Goal: Transaction & Acquisition: Purchase product/service

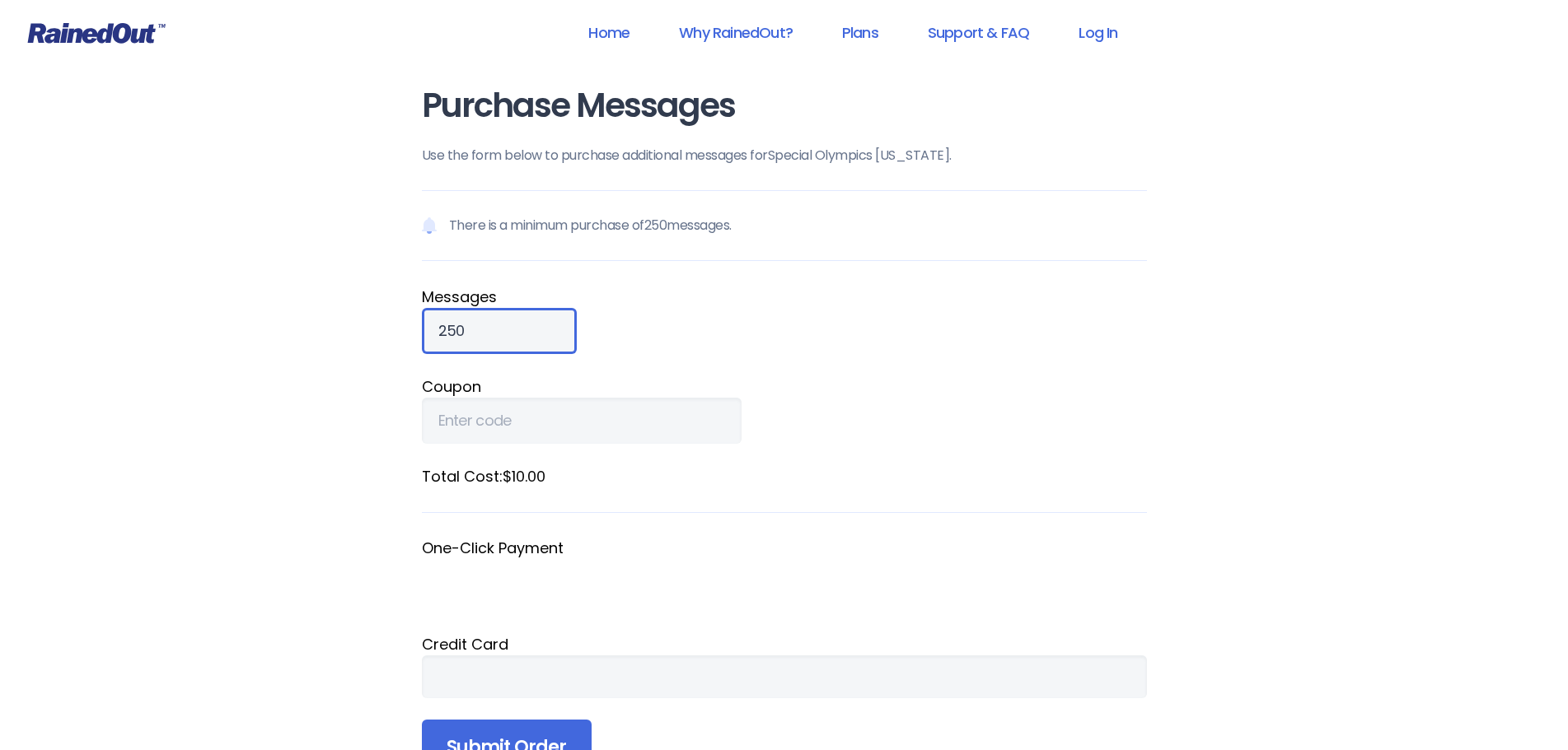
click at [500, 323] on input "250" at bounding box center [499, 330] width 155 height 46
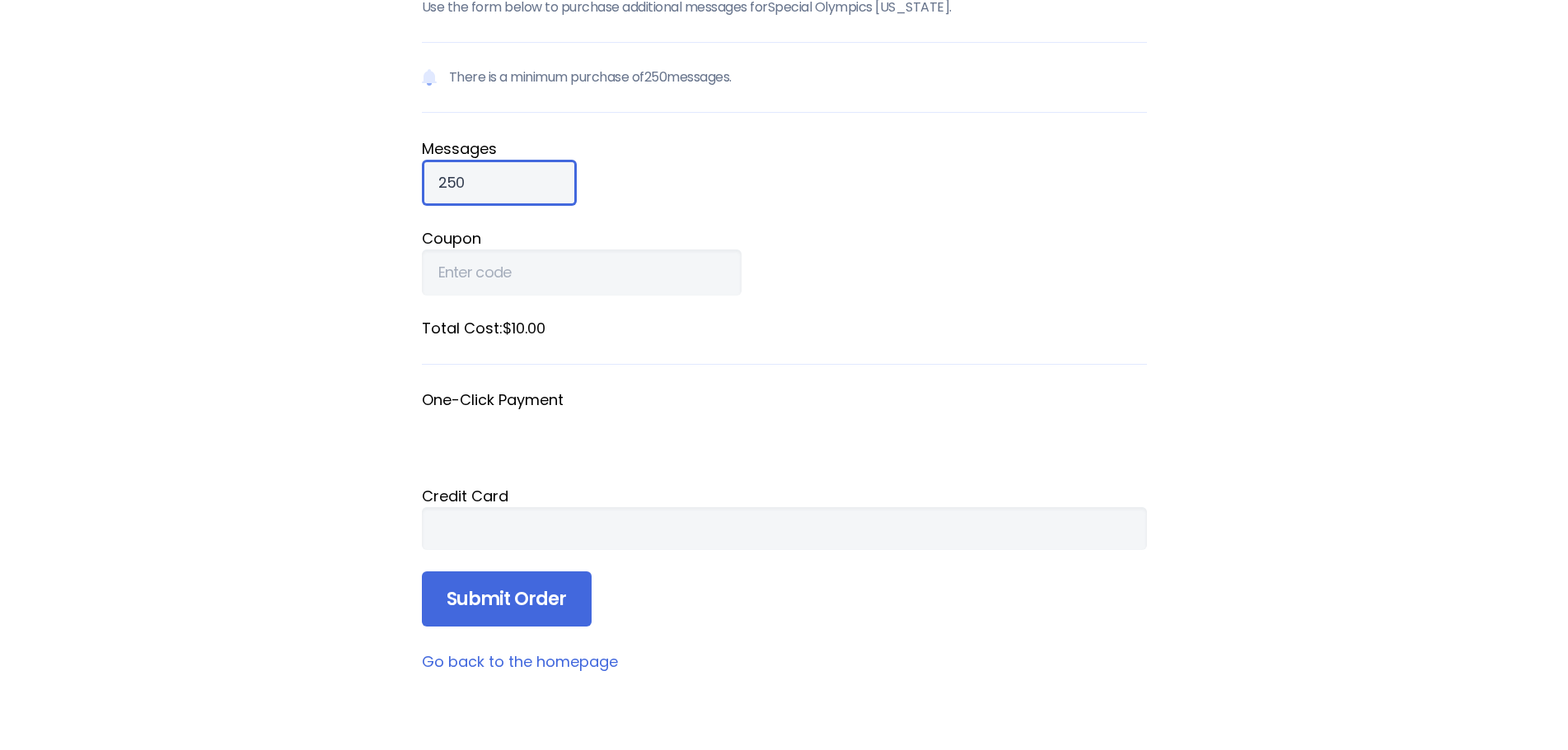
scroll to position [165, 0]
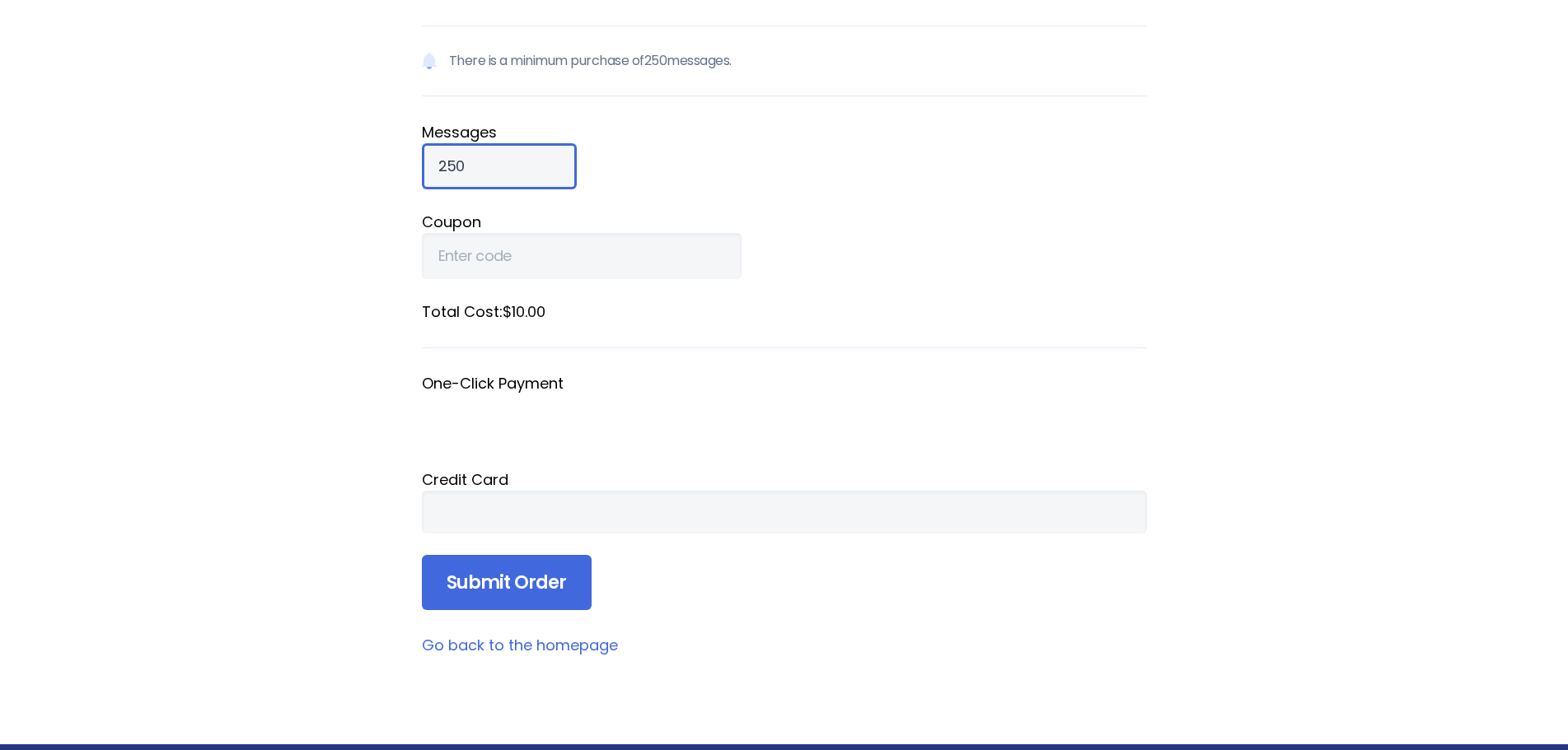
click at [497, 172] on input "250" at bounding box center [499, 166] width 155 height 46
click at [648, 194] on form "There is a minimum purchase of 250 messages. Message s 250 Coupon Total Cost: $…" at bounding box center [784, 318] width 725 height 586
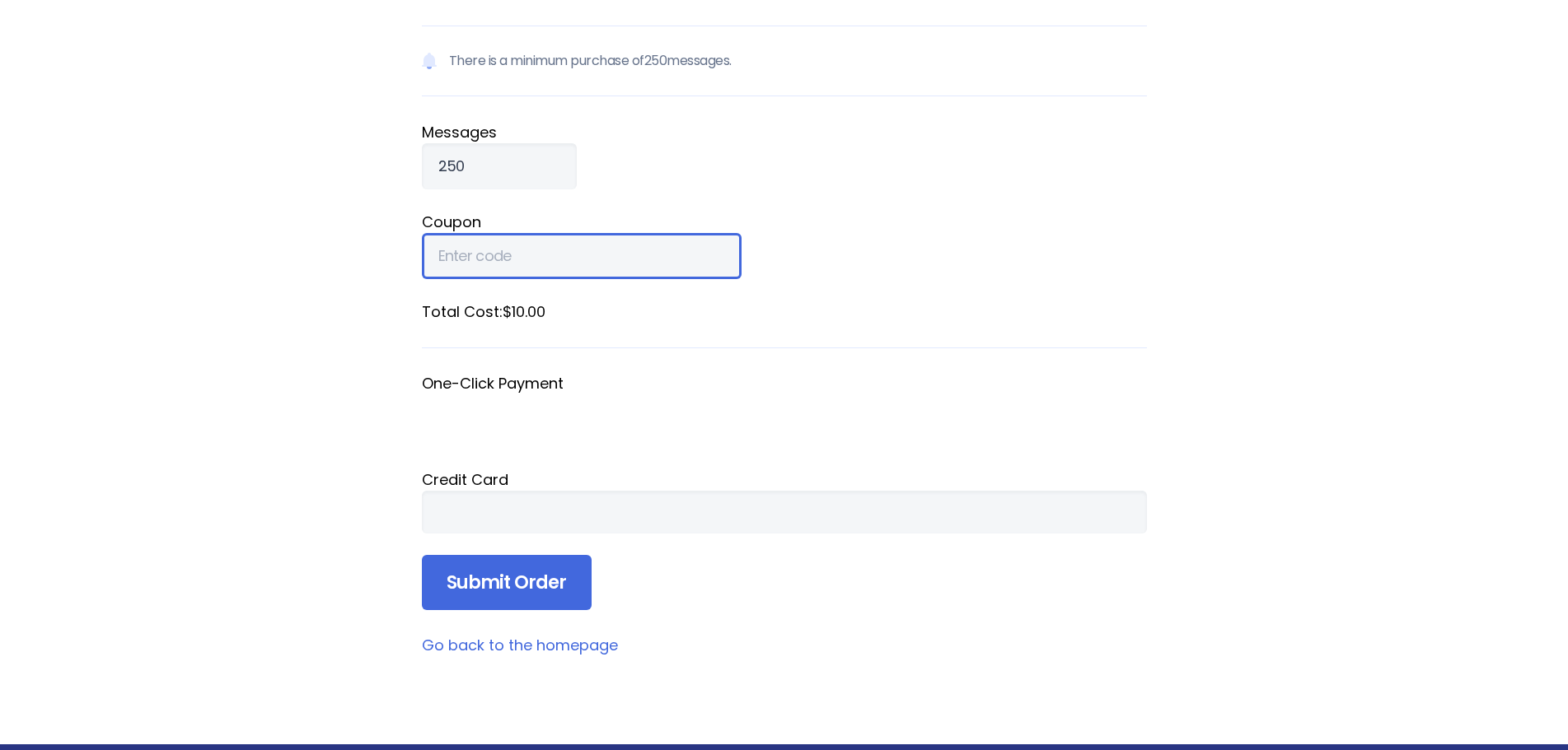
click at [506, 264] on input "Coupon" at bounding box center [581, 256] width 319 height 46
click at [734, 260] on fieldset "Coupon" at bounding box center [784, 246] width 725 height 69
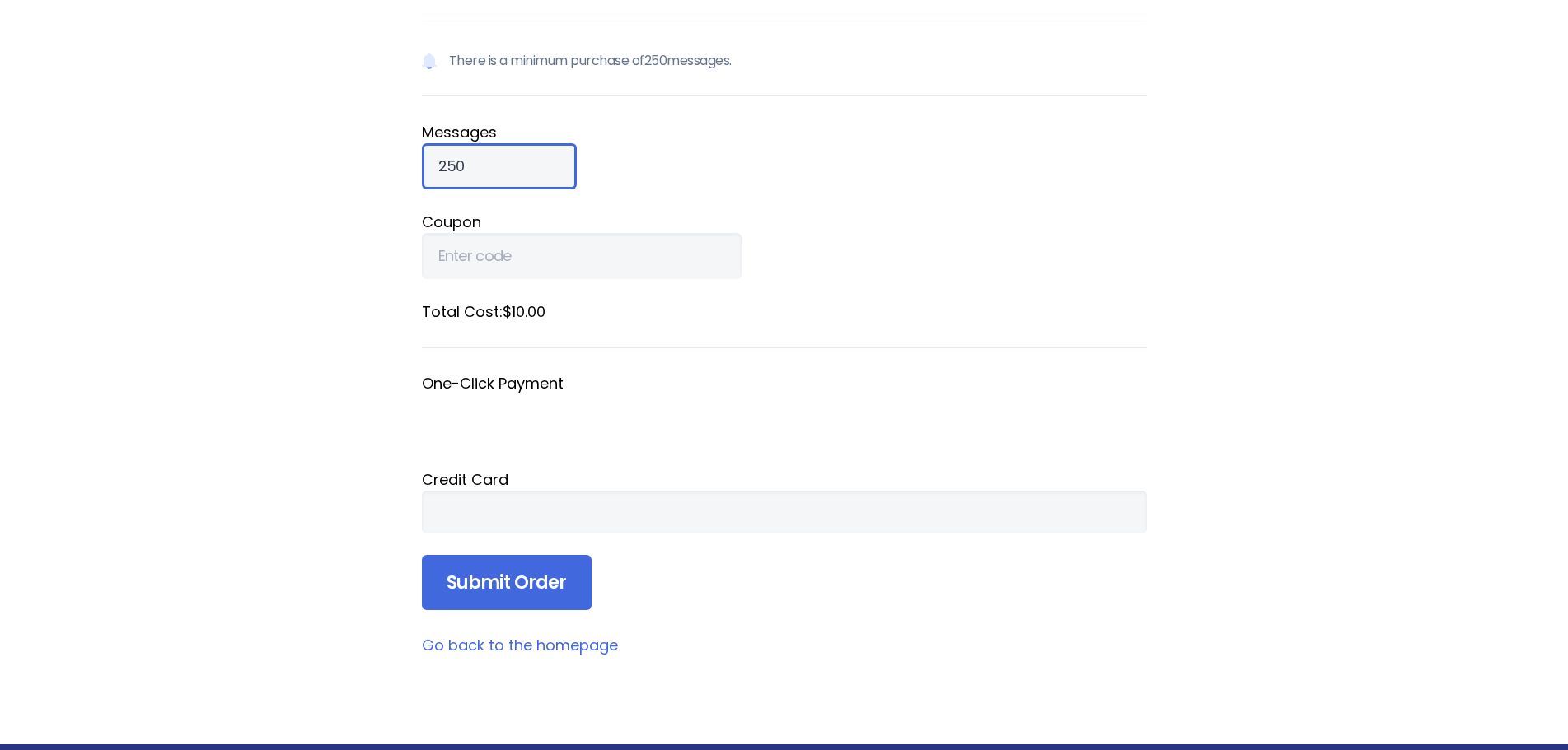
click at [477, 163] on input "250" at bounding box center [499, 166] width 155 height 46
type input "2"
type input "1"
type input "2500"
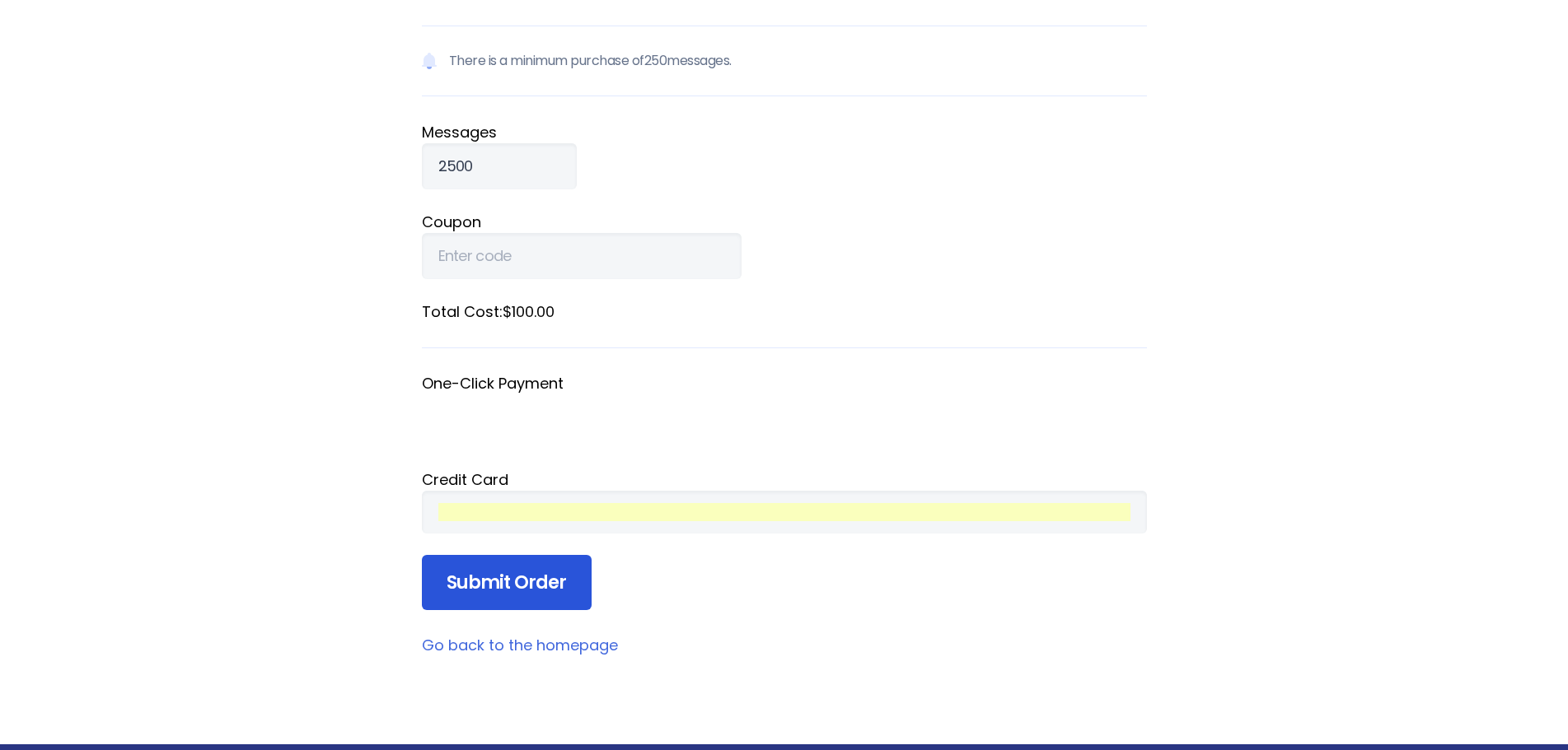
click at [506, 578] on input "Submit Order" at bounding box center [506, 582] width 169 height 56
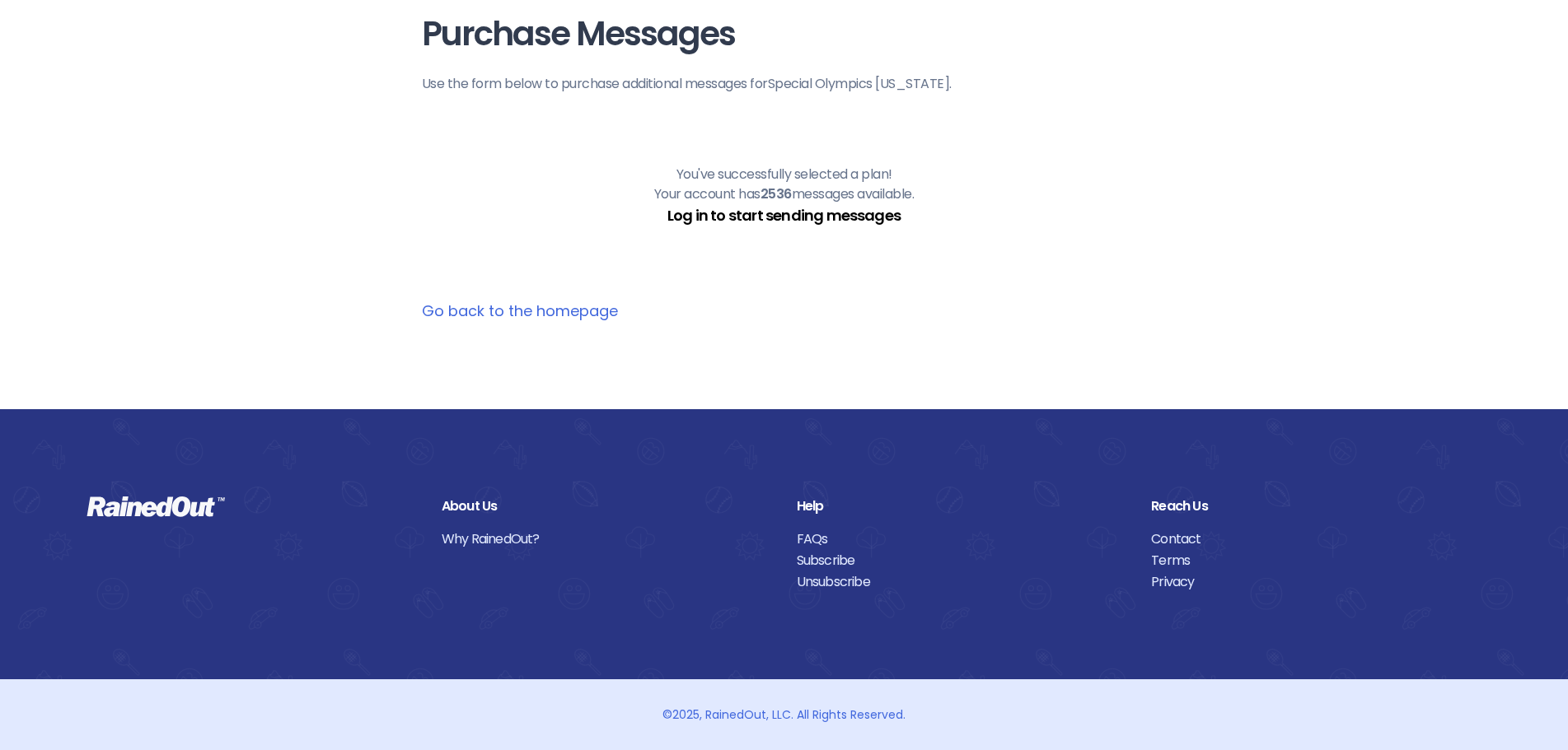
scroll to position [0, 0]
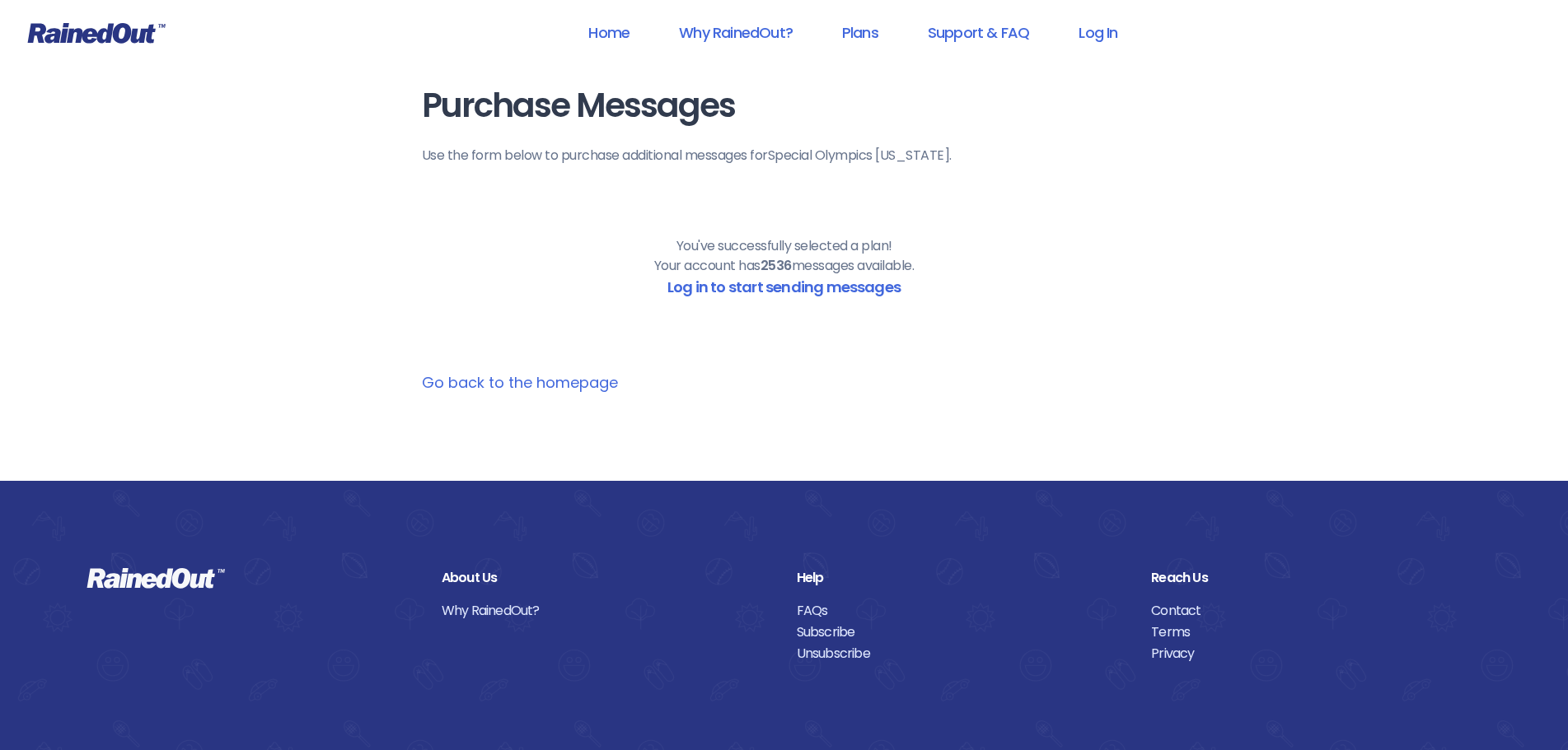
click at [540, 383] on link "Go back to the homepage" at bounding box center [520, 382] width 196 height 21
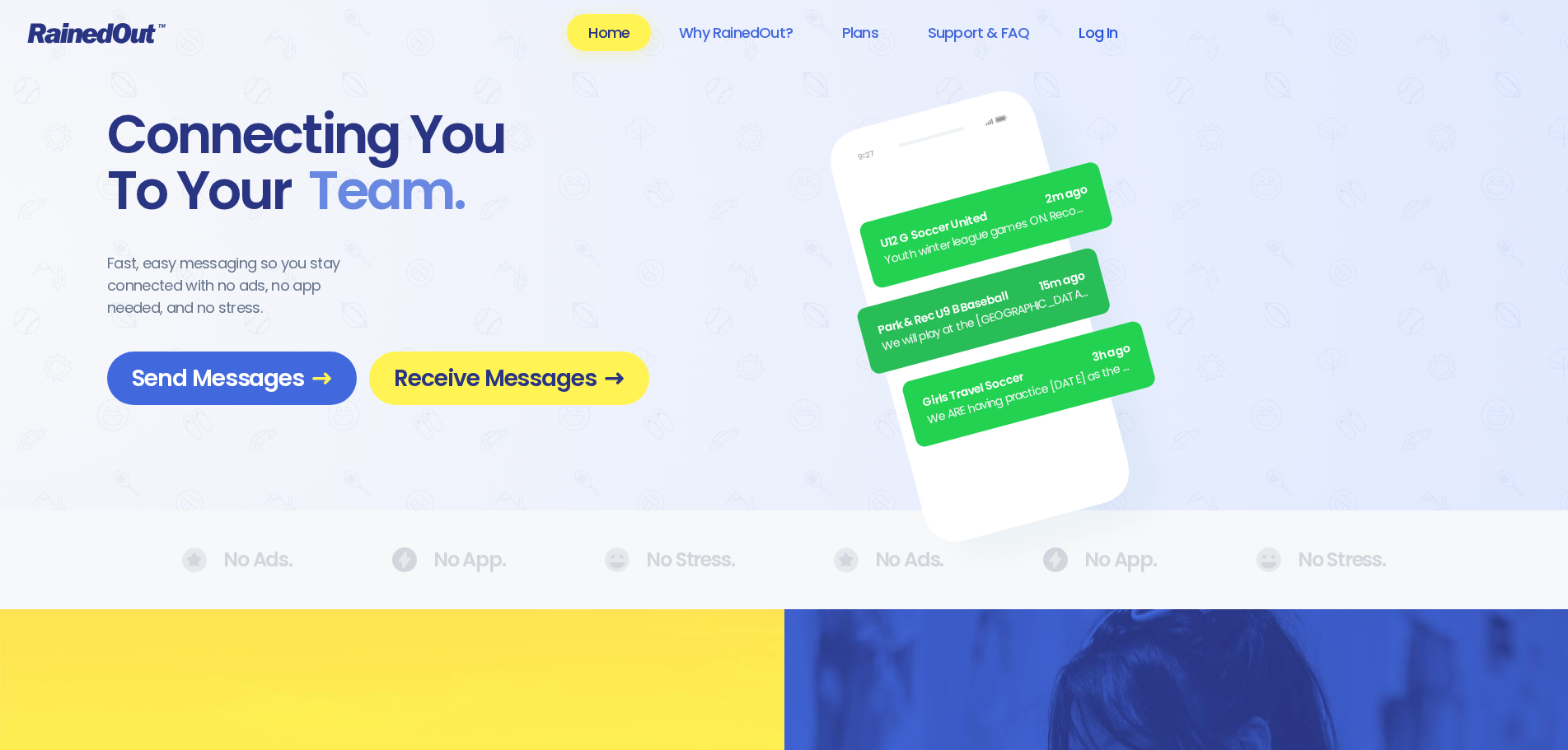
click at [1101, 35] on link "Log In" at bounding box center [1098, 33] width 81 height 37
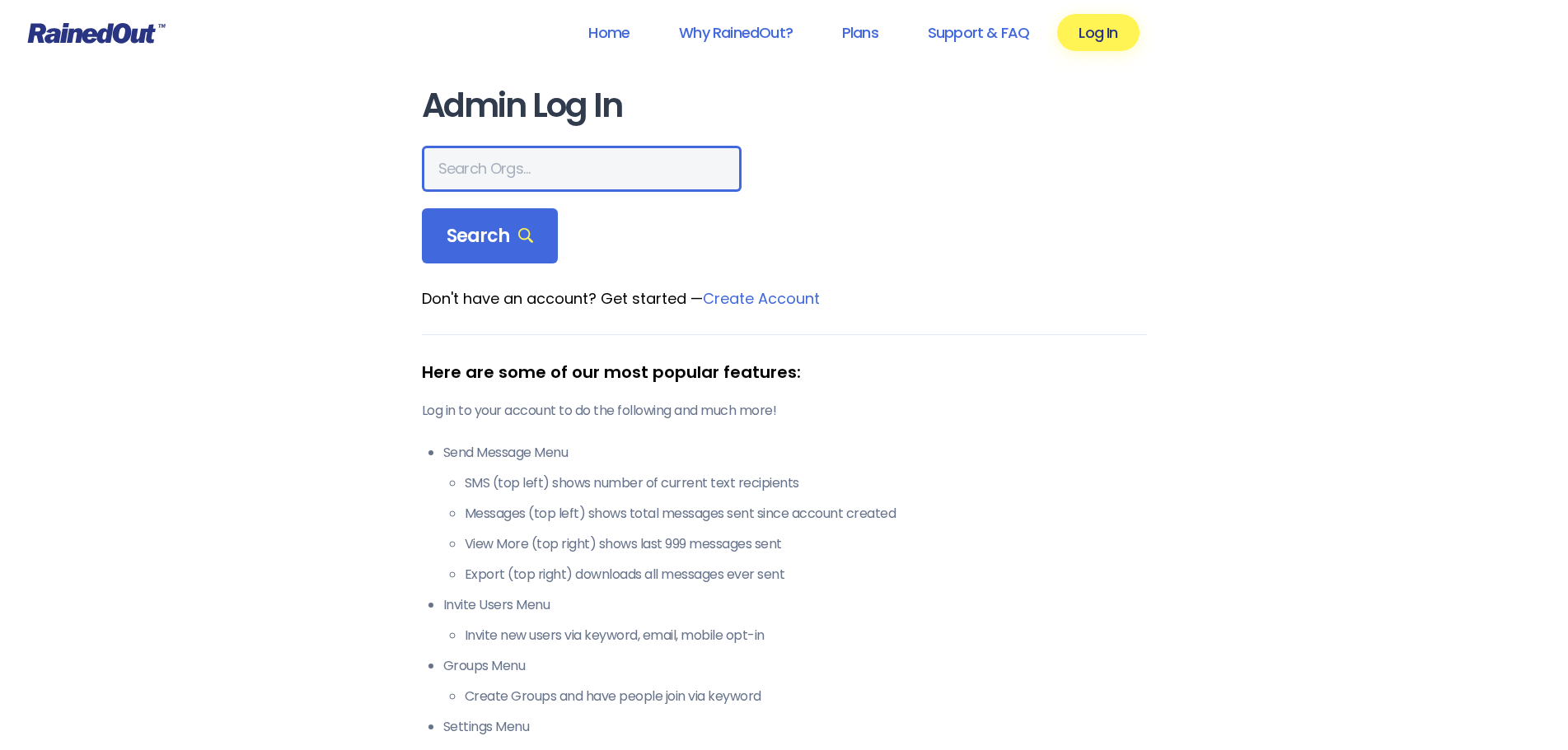
click at [468, 163] on input "text" at bounding box center [581, 168] width 319 height 46
